Goal: Information Seeking & Learning: Learn about a topic

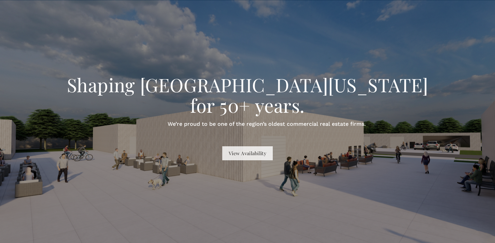
scroll to position [1, 0]
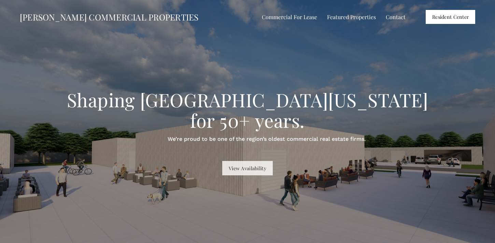
click at [244, 161] on link "View Availability" at bounding box center [247, 168] width 50 height 14
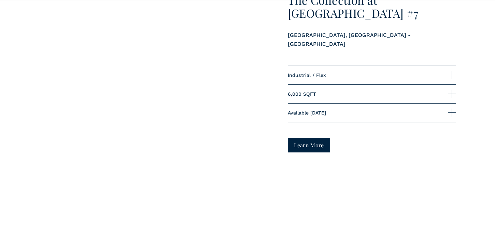
scroll to position [577, 0]
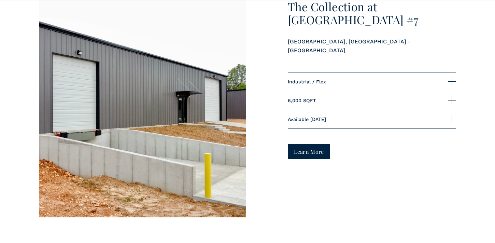
click at [384, 72] on button "Industrial / Flex" at bounding box center [372, 81] width 168 height 18
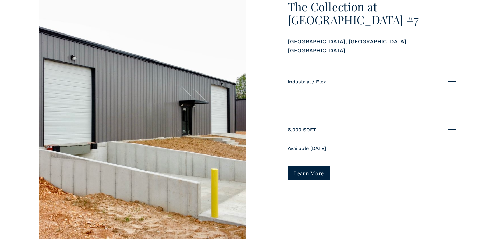
click at [381, 79] on span "Industrial / Flex" at bounding box center [368, 81] width 160 height 5
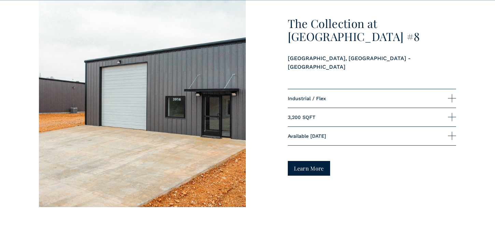
scroll to position [866, 0]
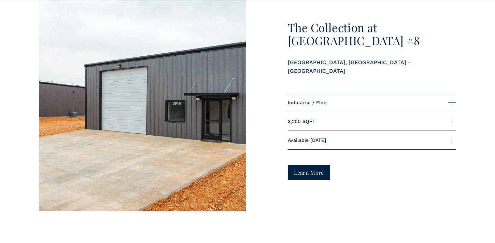
click at [334, 118] on span "3,200 SQFT" at bounding box center [368, 120] width 160 height 5
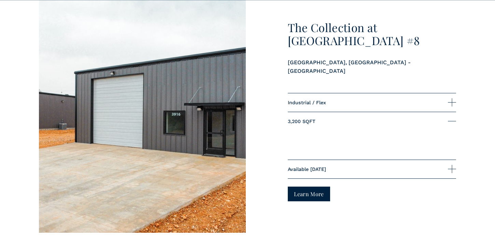
click at [334, 118] on span "3,200 SQFT" at bounding box center [368, 120] width 160 height 5
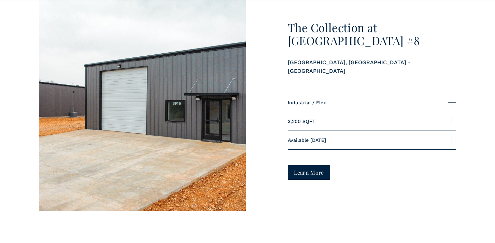
click at [335, 100] on span "Industrial / Flex" at bounding box center [368, 102] width 160 height 5
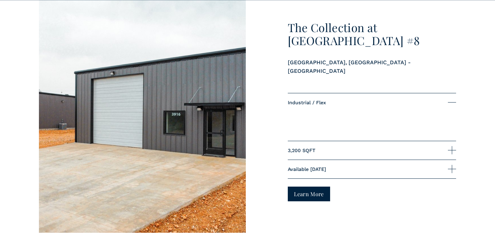
click at [335, 100] on span "Industrial / Flex" at bounding box center [368, 102] width 160 height 5
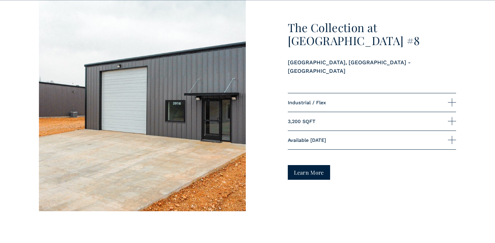
click at [349, 131] on button "Available September 2025" at bounding box center [372, 140] width 168 height 18
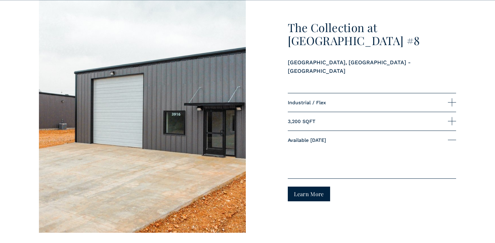
click at [349, 131] on button "Available September 2025" at bounding box center [372, 140] width 168 height 18
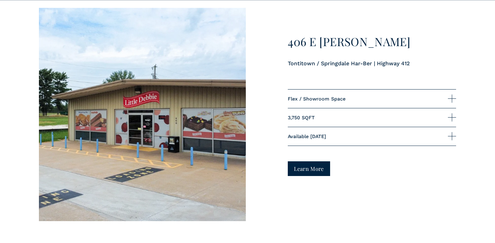
scroll to position [1417, 0]
click at [326, 89] on button "Flex / Showroom Space" at bounding box center [372, 98] width 168 height 18
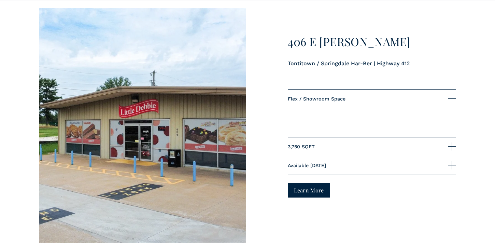
click at [326, 89] on button "Flex / Showroom Space" at bounding box center [372, 98] width 168 height 18
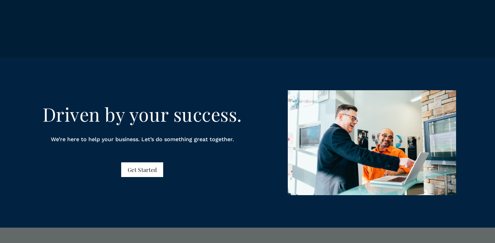
scroll to position [3291, 0]
